Goal: Obtain resource: Download file/media

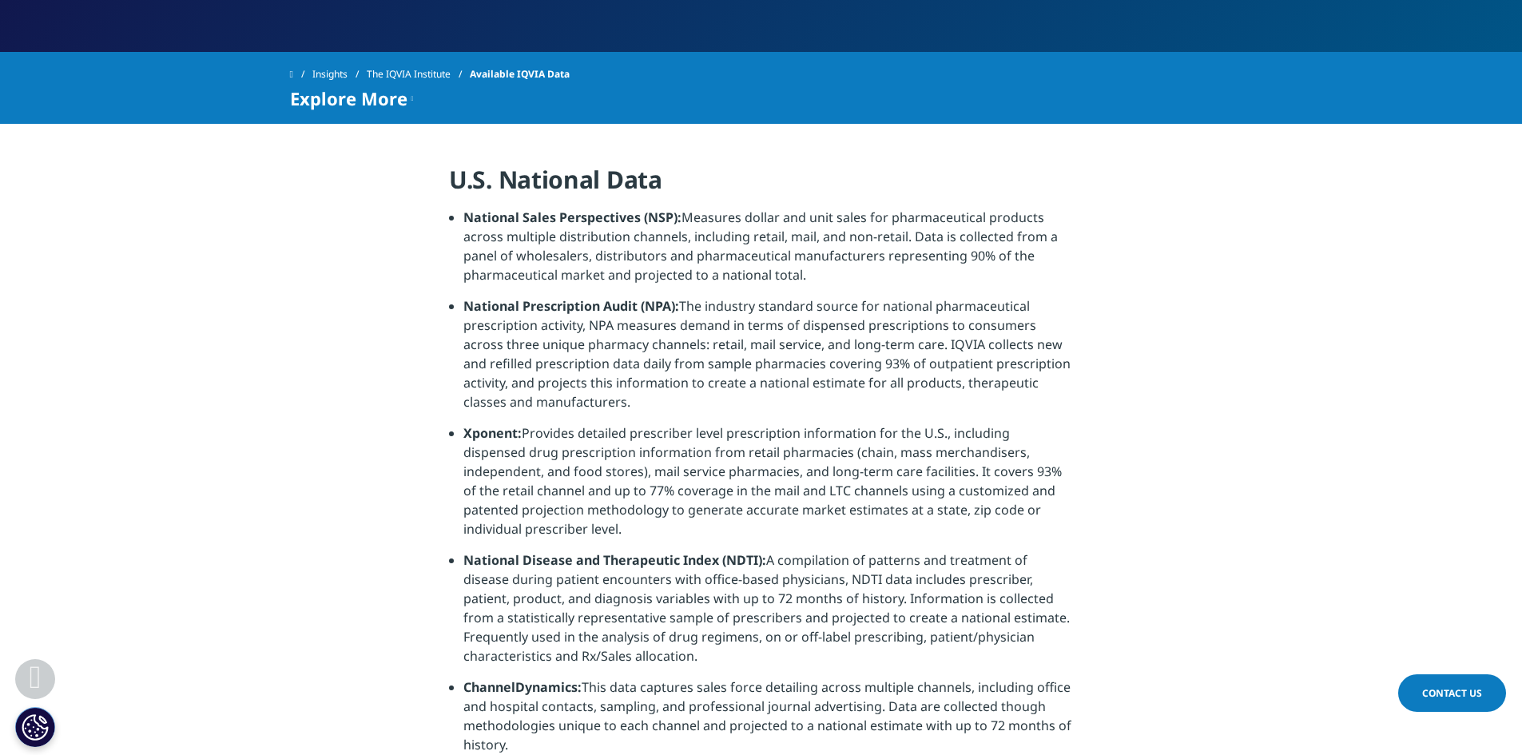
scroll to position [320, 0]
drag, startPoint x: 460, startPoint y: 219, endPoint x: 680, endPoint y: 209, distance: 219.9
click at [680, 209] on ul "National Sales Perspectives (NSP): Measures dollar and unit sales for pharmaceu…" at bounding box center [761, 488] width 624 height 558
click at [774, 286] on li "National Sales Perspectives (NSP): Measures dollar and unit sales for pharmaceu…" at bounding box center [768, 253] width 610 height 89
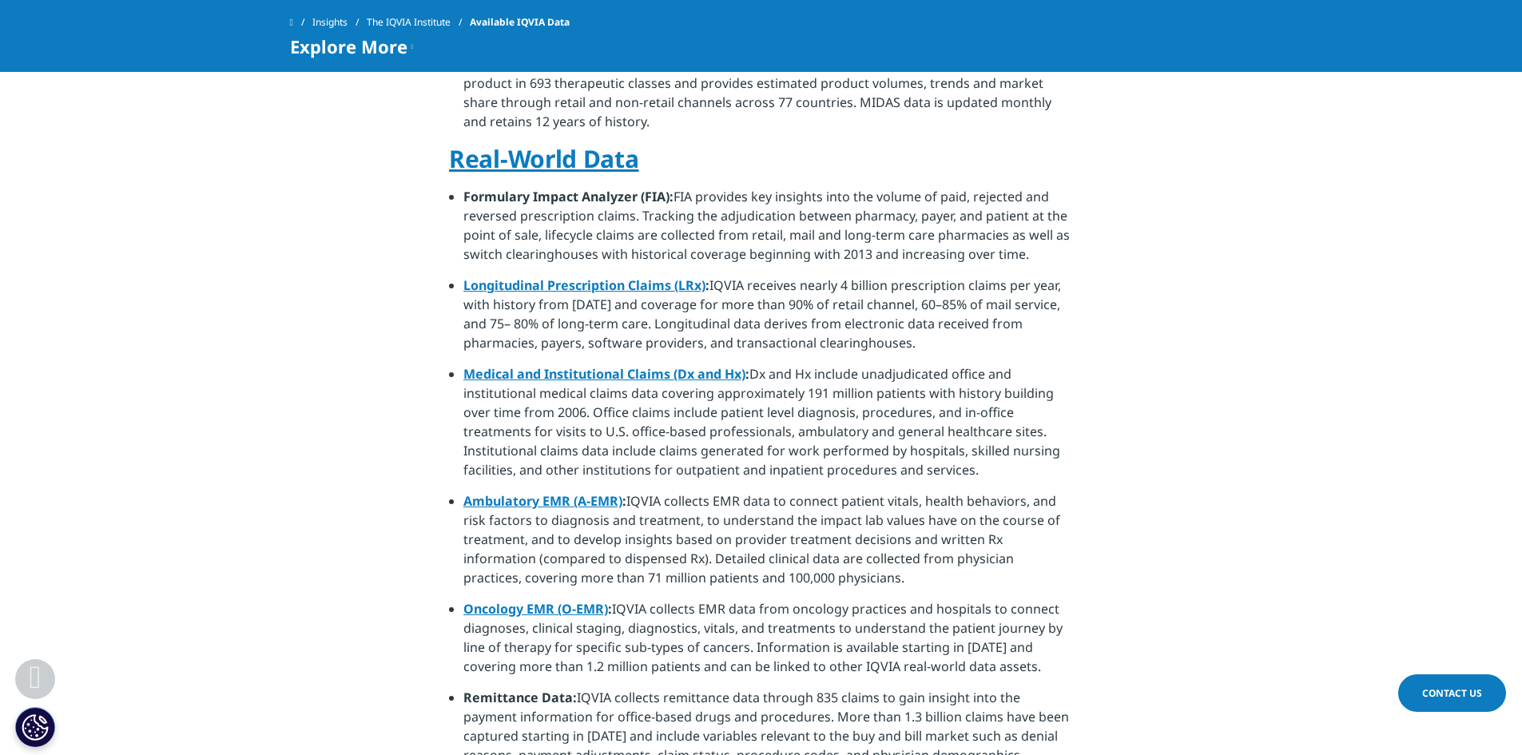
scroll to position [959, 0]
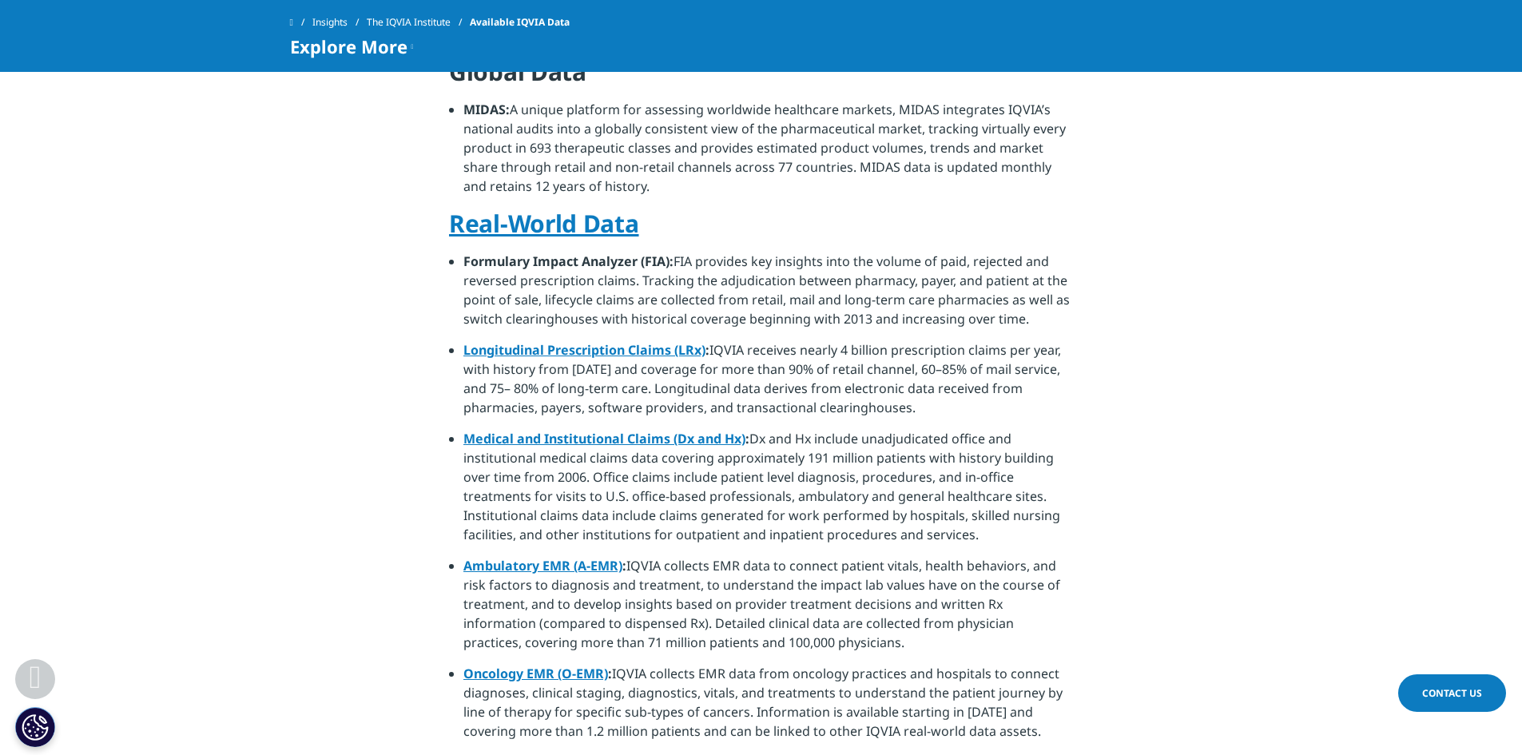
drag, startPoint x: 797, startPoint y: 435, endPoint x: 718, endPoint y: 448, distance: 80.1
click at [718, 448] on li "Medical and Institutional Claims (Dx and Hx) : Dx and Hx include unadjudicated …" at bounding box center [768, 492] width 610 height 127
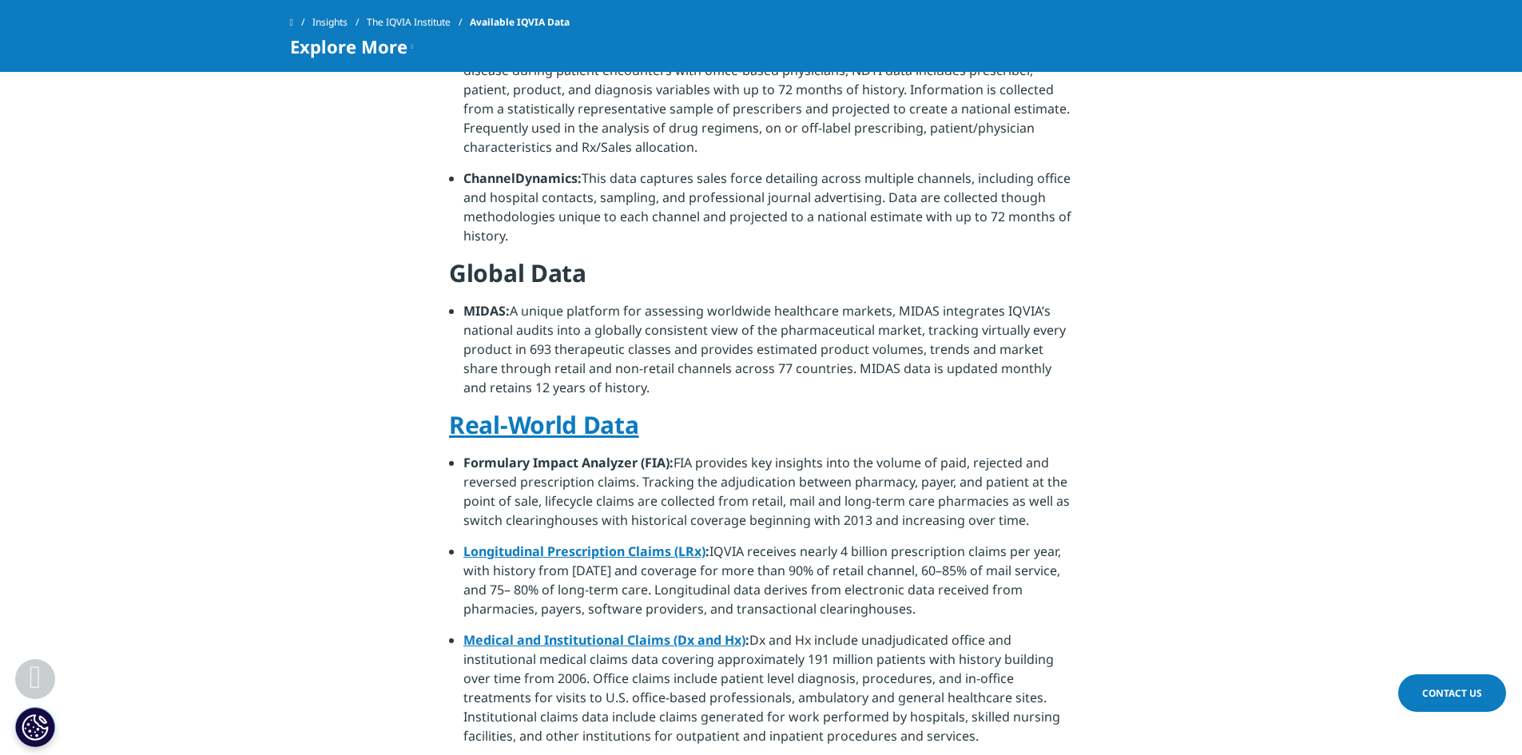
scroll to position [719, 0]
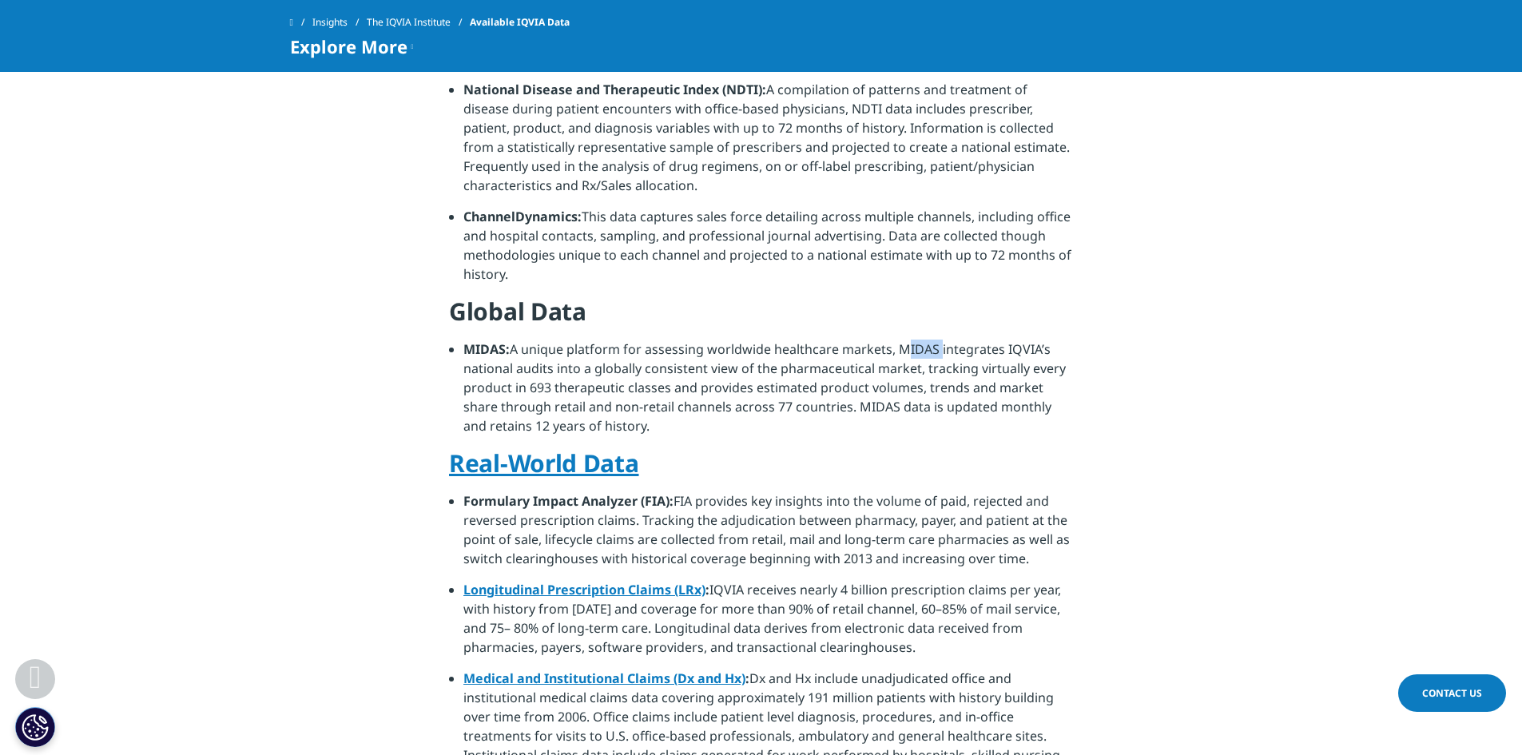
drag, startPoint x: 897, startPoint y: 330, endPoint x: 937, endPoint y: 329, distance: 40.0
click at [937, 340] on li "MIDAS: A unique platform for assessing worldwide healthcare markets, MIDAS inte…" at bounding box center [768, 394] width 610 height 108
click at [745, 347] on li "MIDAS: A unique platform for assessing worldwide healthcare markets, MIDAS inte…" at bounding box center [768, 394] width 610 height 108
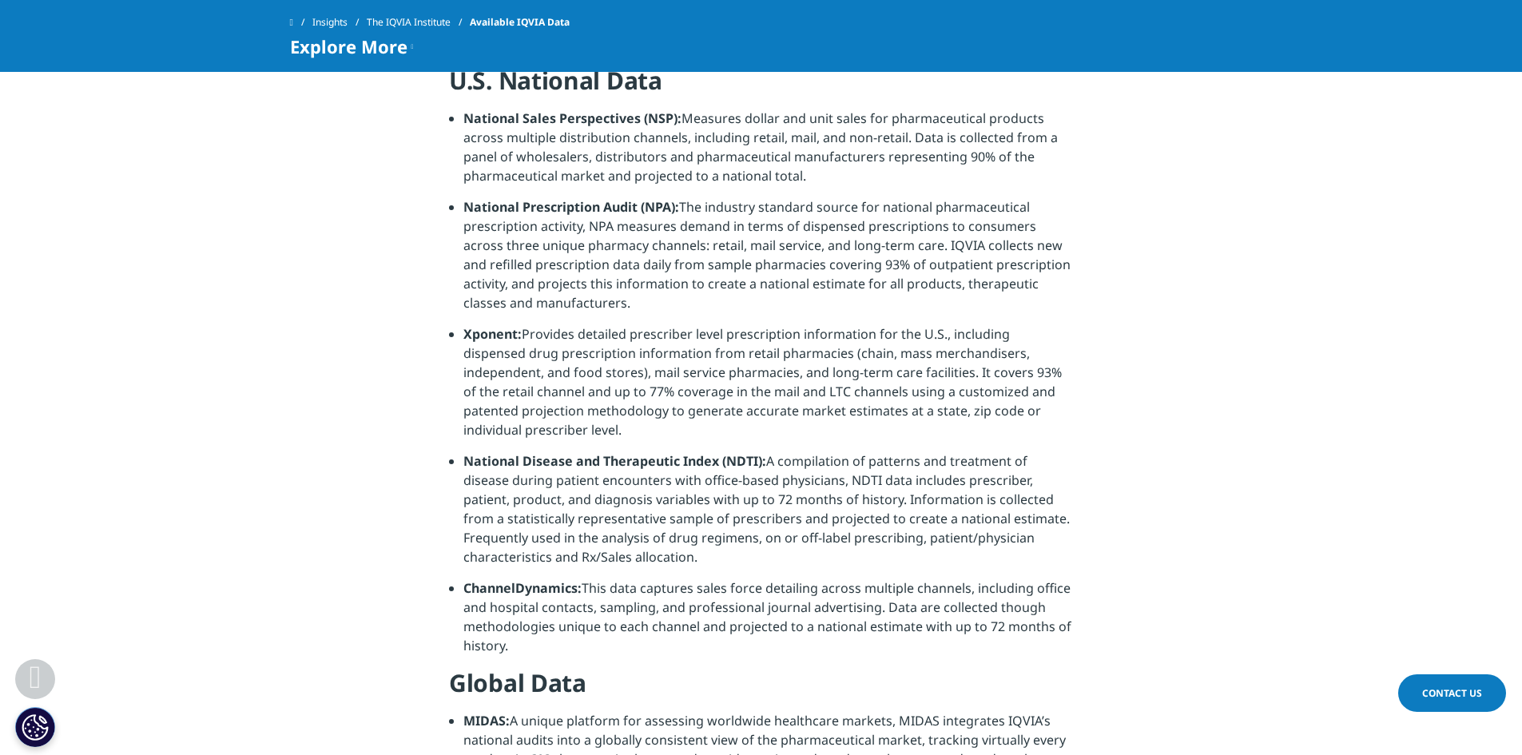
scroll to position [320, 0]
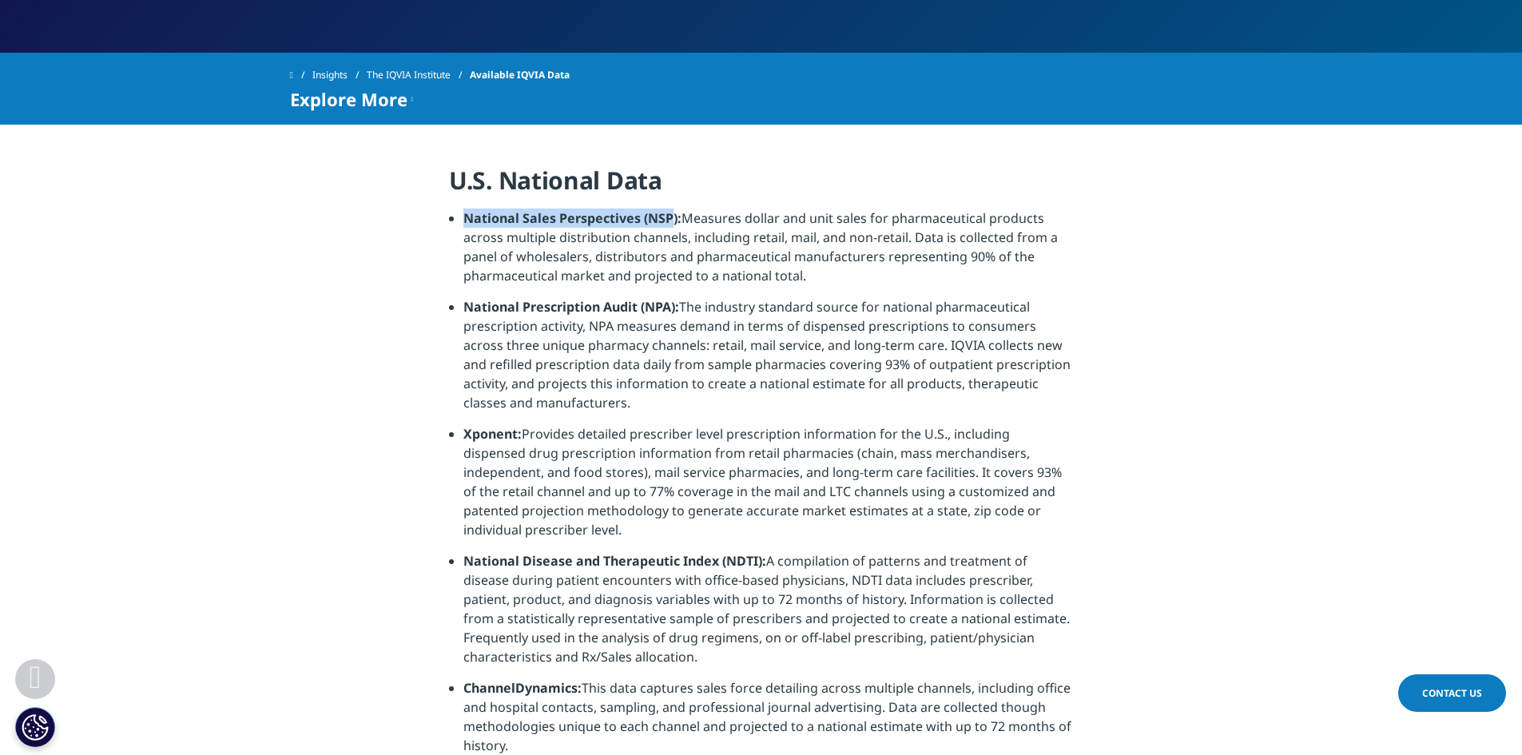
drag, startPoint x: 673, startPoint y: 218, endPoint x: 464, endPoint y: 217, distance: 208.5
click at [464, 217] on strong "National Sales Perspectives (NSP):" at bounding box center [572, 218] width 218 height 18
click at [665, 241] on li "National Sales Perspectives (NSP): Measures dollar and unit sales for pharmaceu…" at bounding box center [768, 253] width 610 height 89
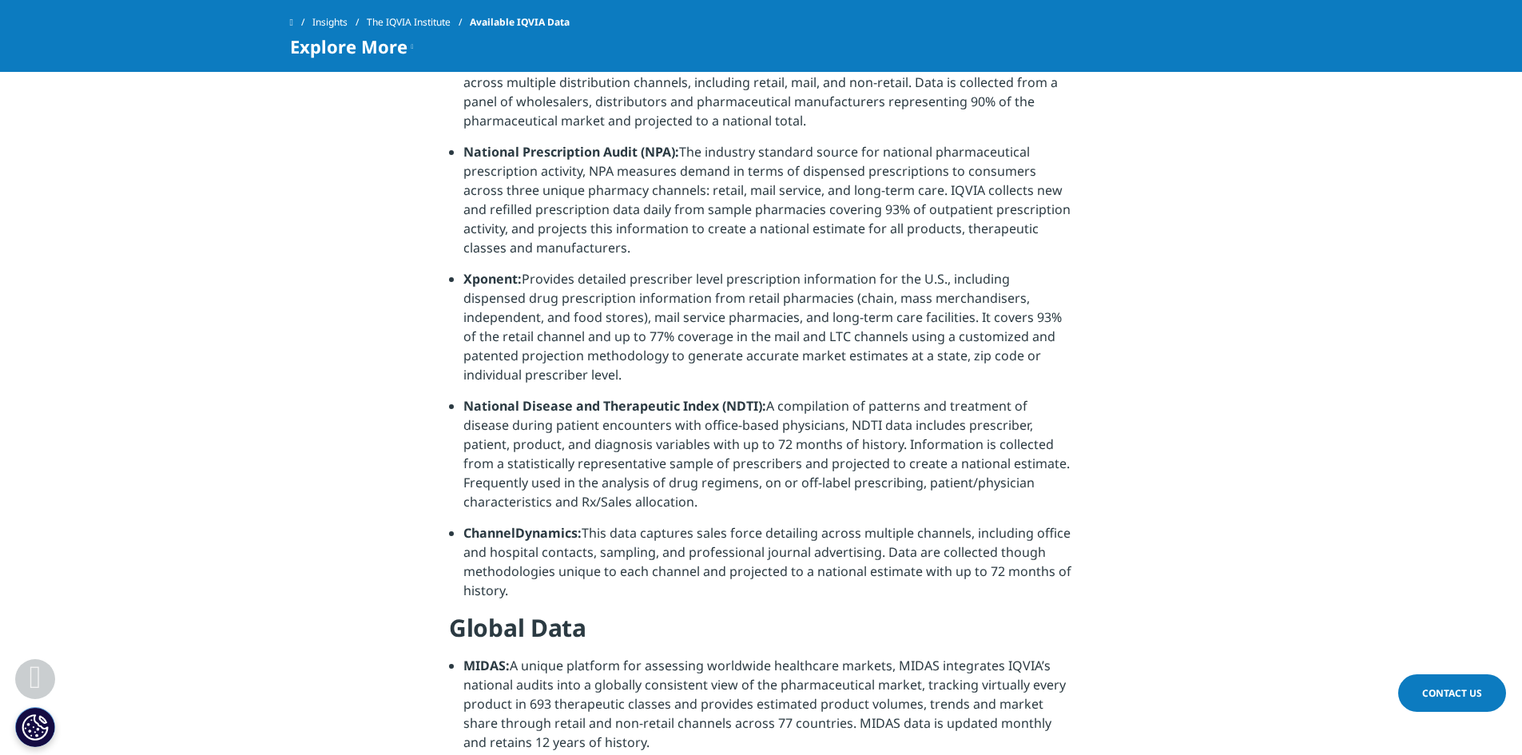
scroll to position [479, 0]
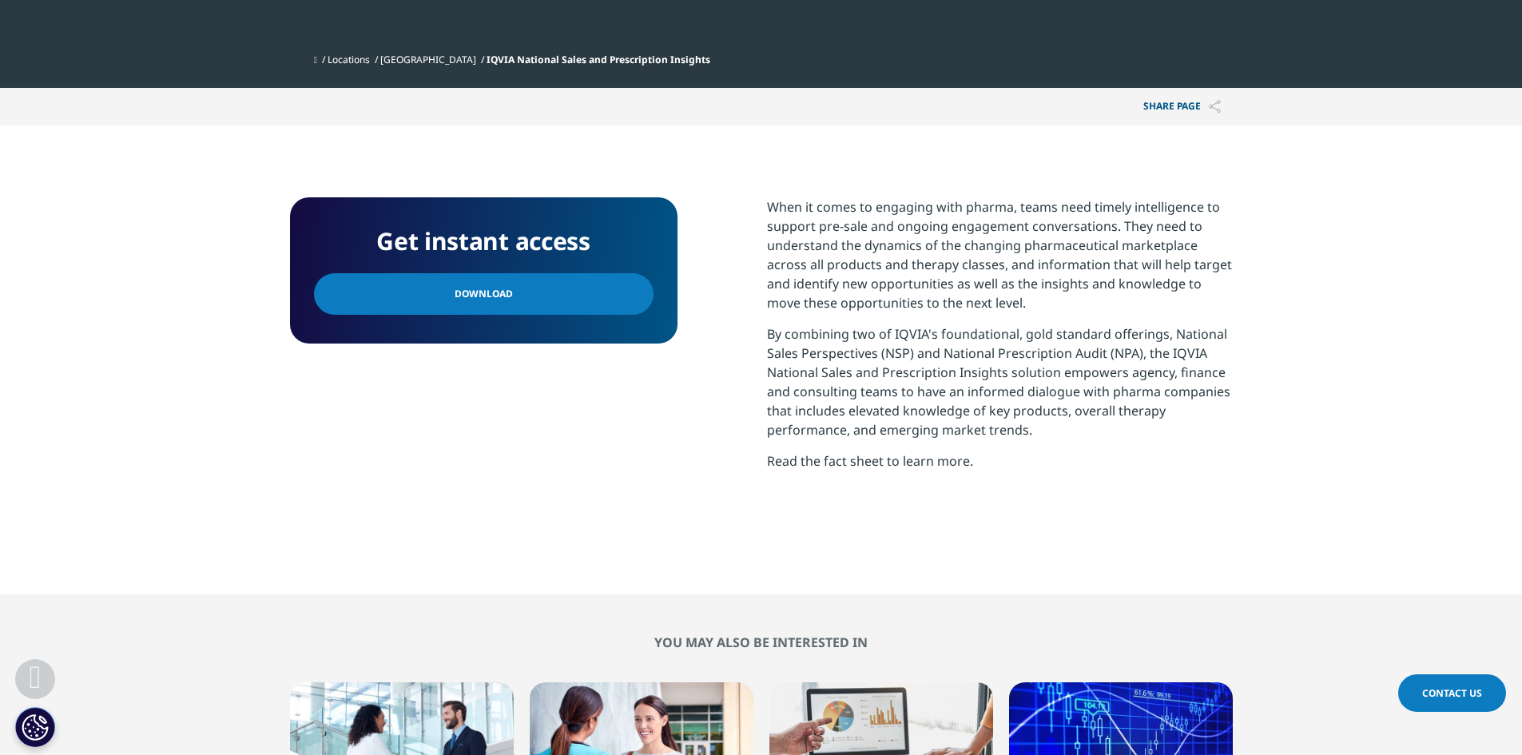
scroll to position [559, 0]
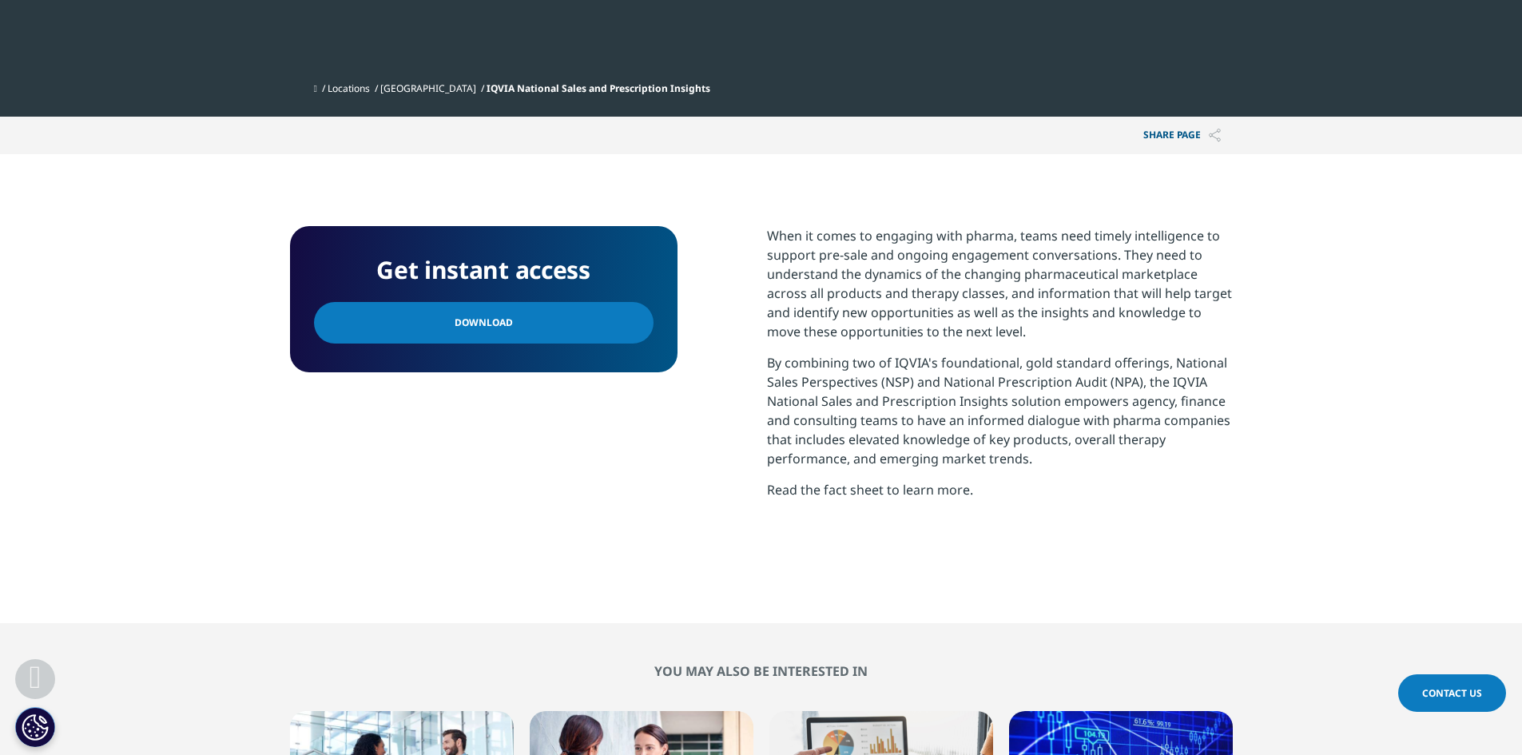
click at [618, 351] on div "Get instant access Download" at bounding box center [483, 299] width 387 height 146
click at [613, 324] on link "Download" at bounding box center [484, 323] width 340 height 42
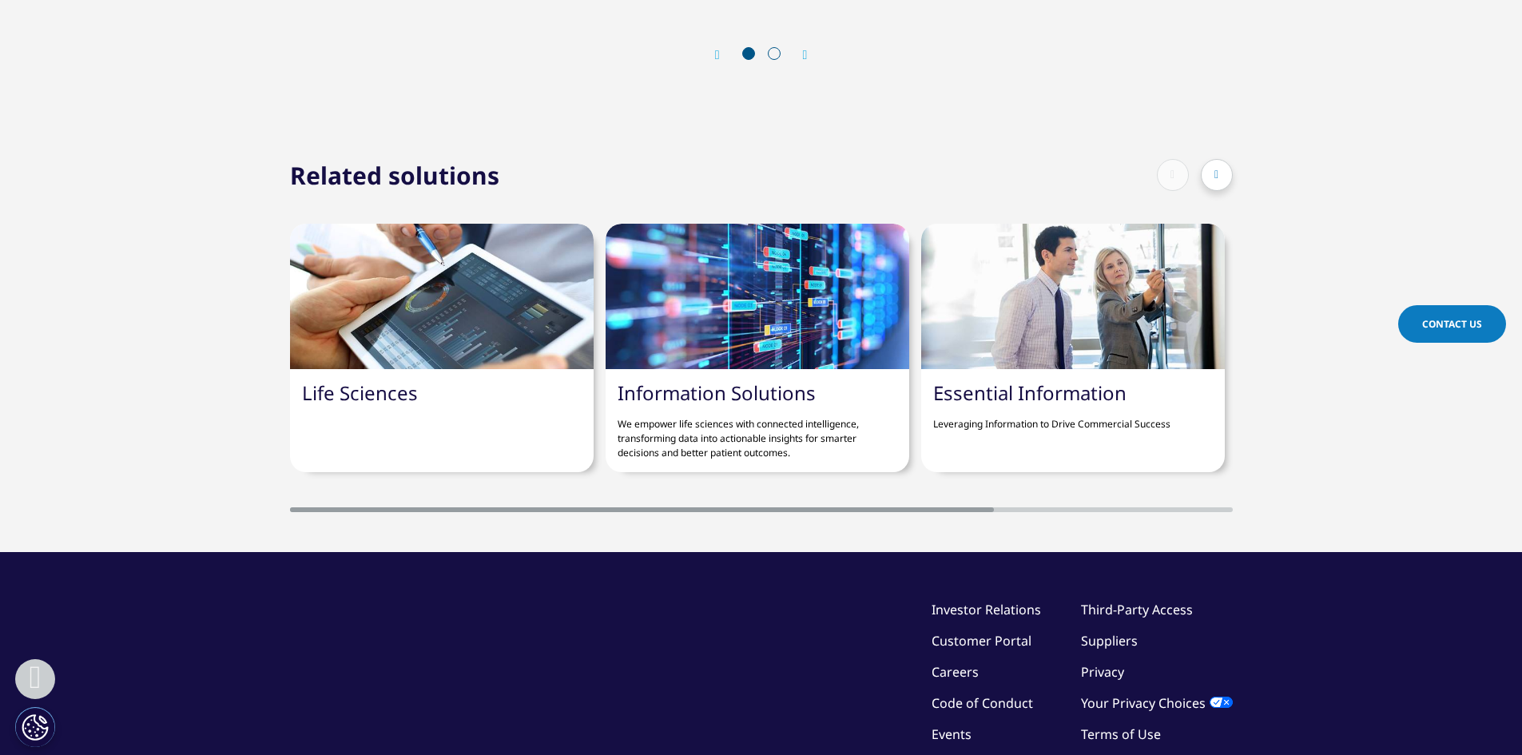
scroll to position [1770, 0]
